Goal: Information Seeking & Learning: Compare options

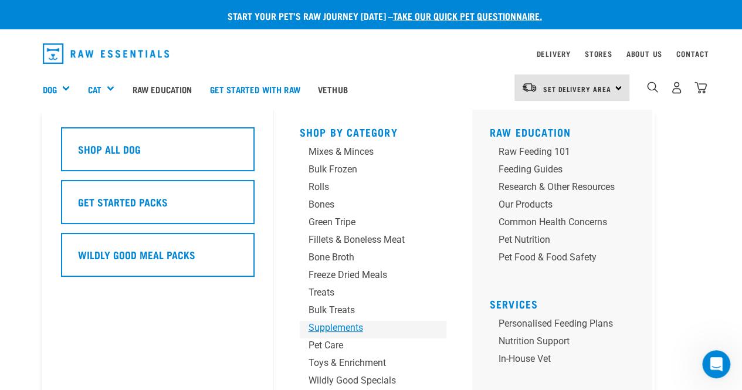
click at [320, 327] on div "Supplements" at bounding box center [364, 328] width 110 height 14
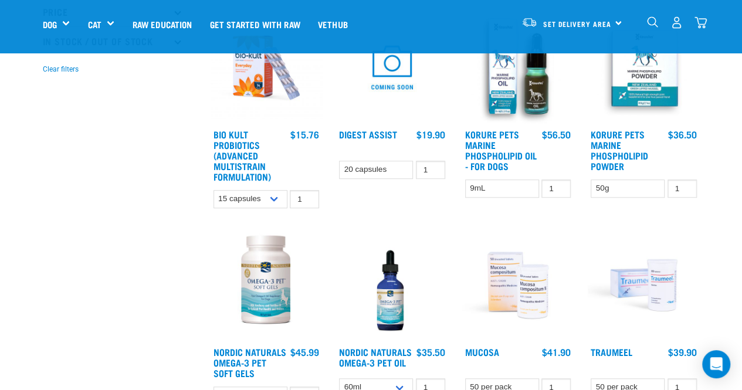
scroll to position [329, 0]
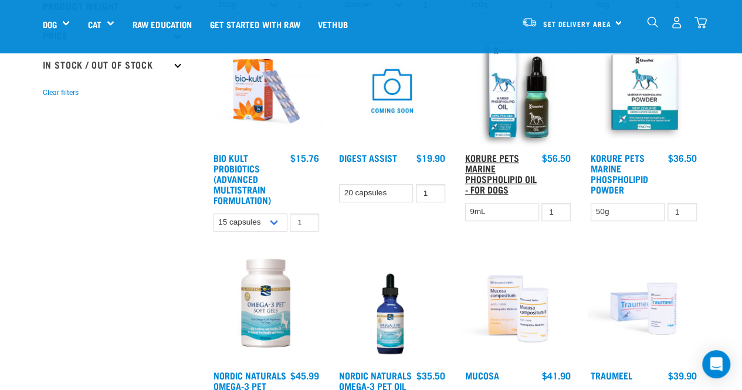
click at [479, 175] on link "Korure Pets Marine Phospholipid Oil - for Dogs" at bounding box center [501, 173] width 72 height 37
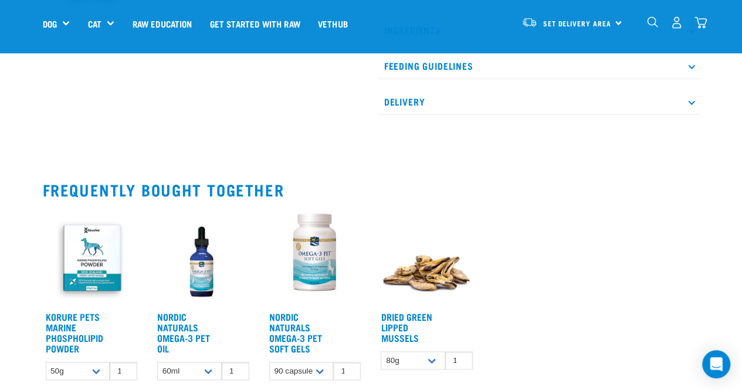
scroll to position [563, 0]
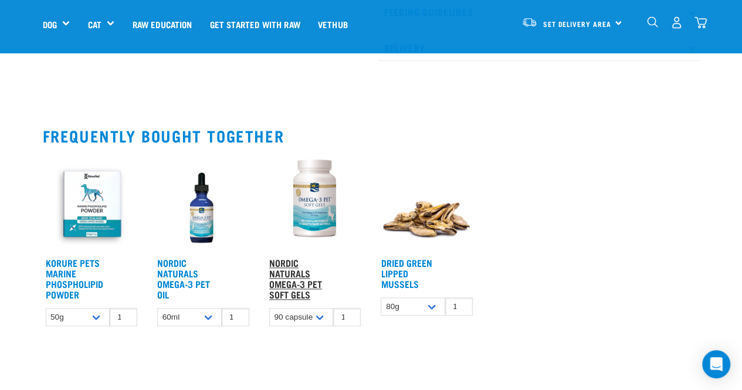
click at [289, 268] on link "Nordic Naturals Omega-3 Pet Soft Gels" at bounding box center [295, 278] width 53 height 37
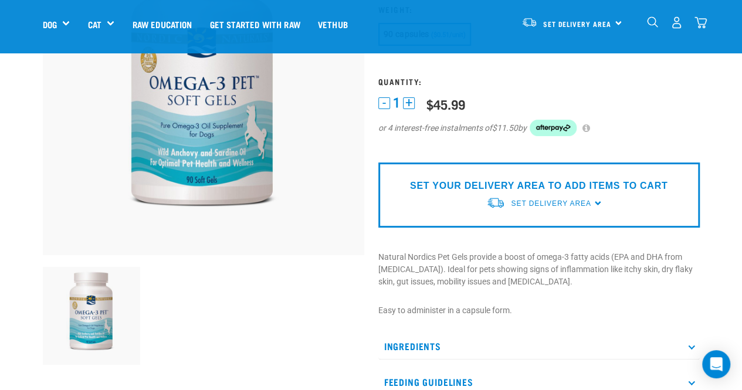
scroll to position [164, 0]
